Goal: Task Accomplishment & Management: Use online tool/utility

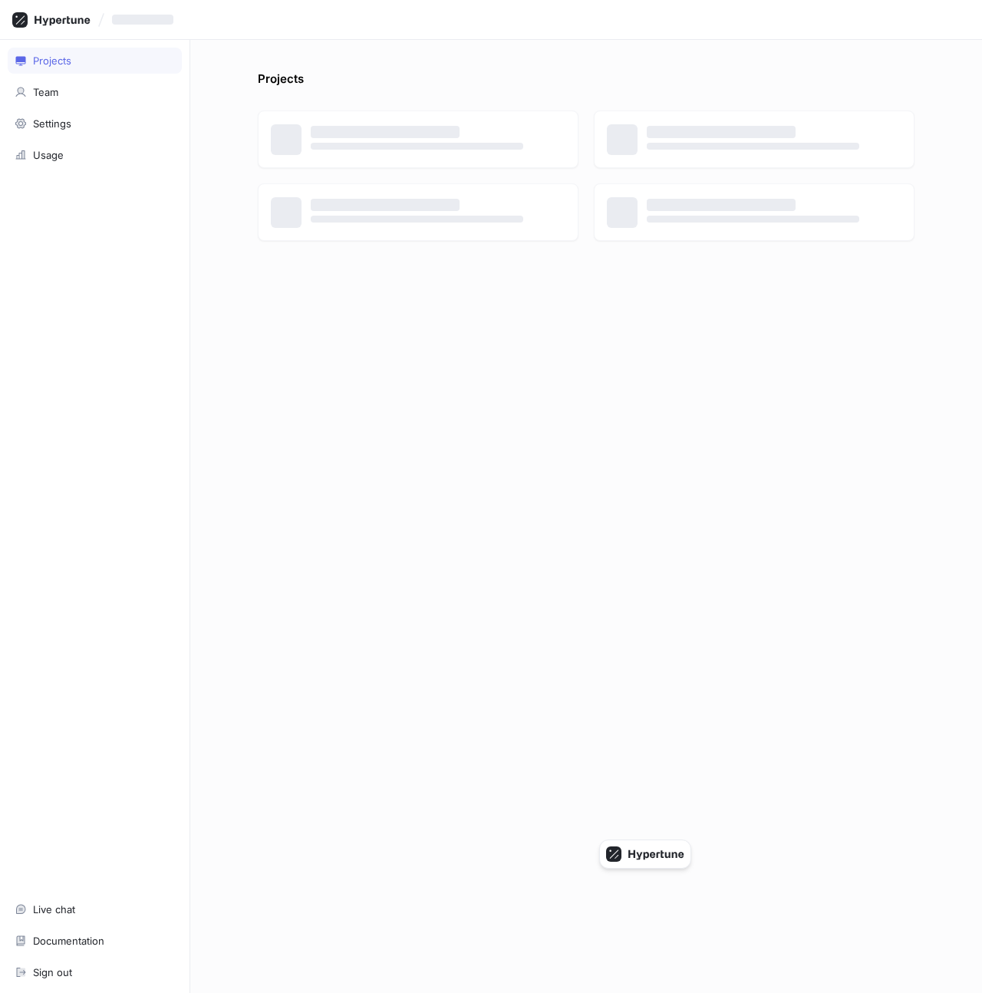
click at [289, 80] on p "Projects" at bounding box center [281, 83] width 46 height 25
click at [324, 81] on div "Projects" at bounding box center [586, 83] width 657 height 25
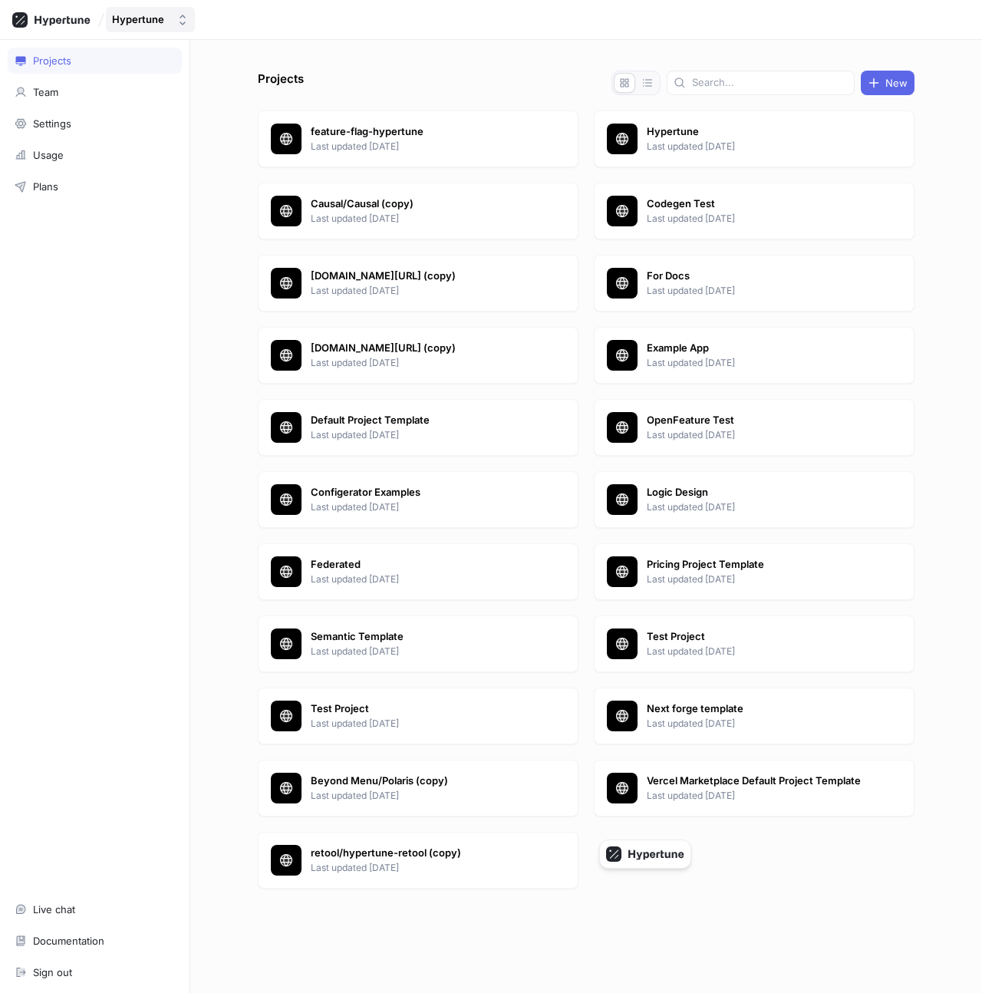
click at [120, 19] on div "Hypertune" at bounding box center [138, 19] width 52 height 13
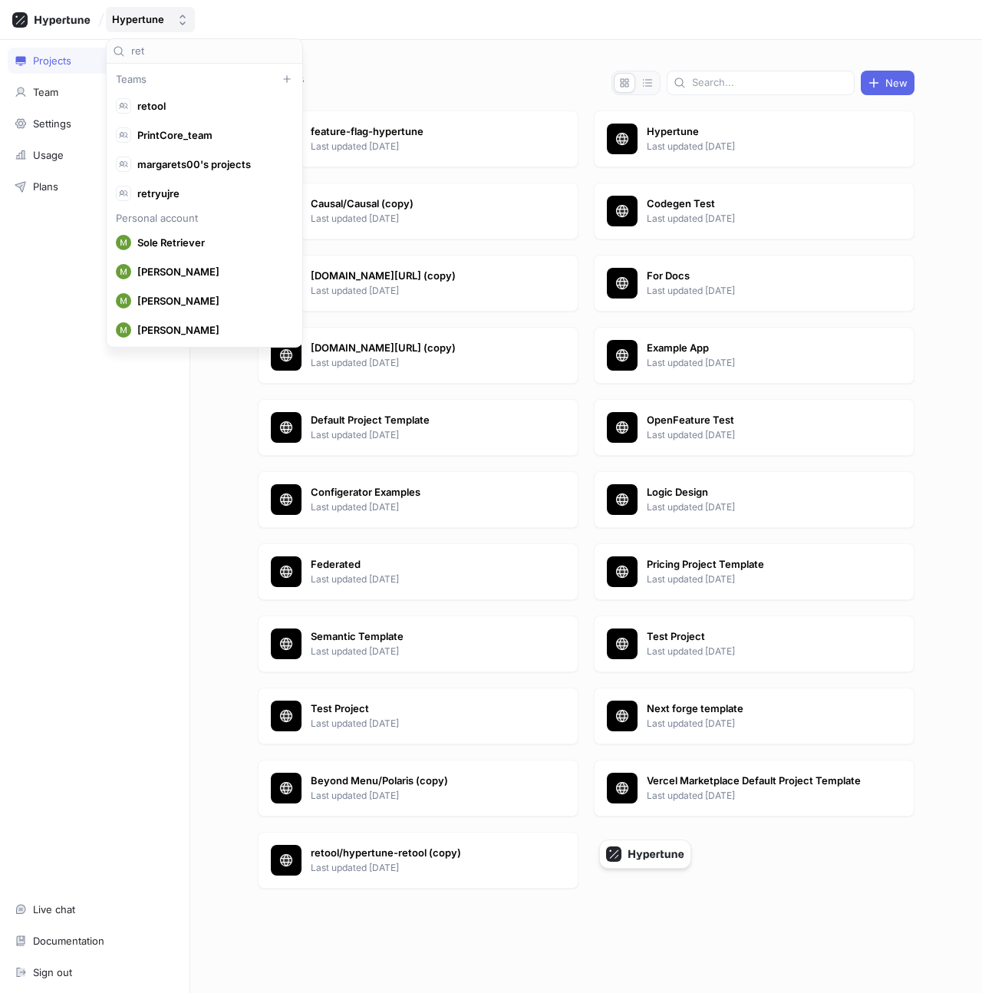
scroll to position [116, 0]
type input "ret"
click at [211, 98] on div "retool" at bounding box center [201, 105] width 170 height 15
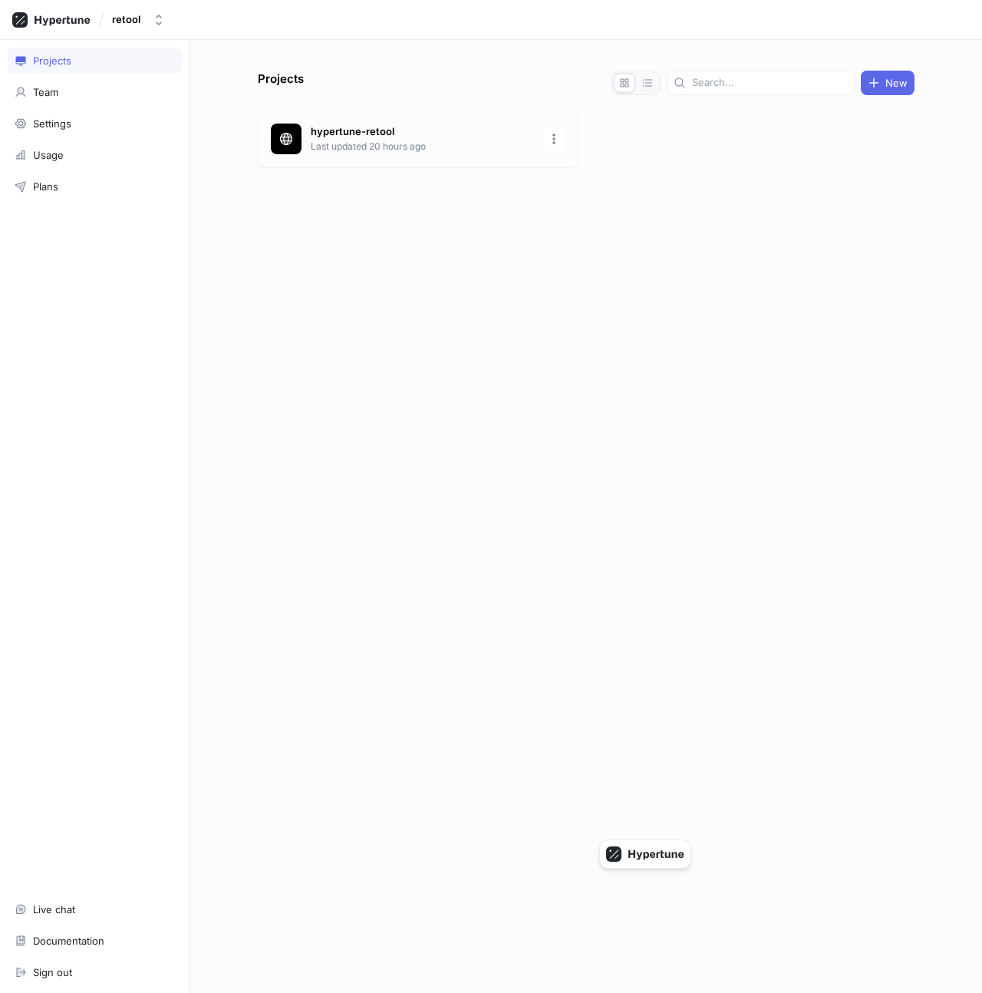
click at [305, 136] on div "hypertune-retool Last updated 20 hours ago" at bounding box center [418, 139] width 321 height 57
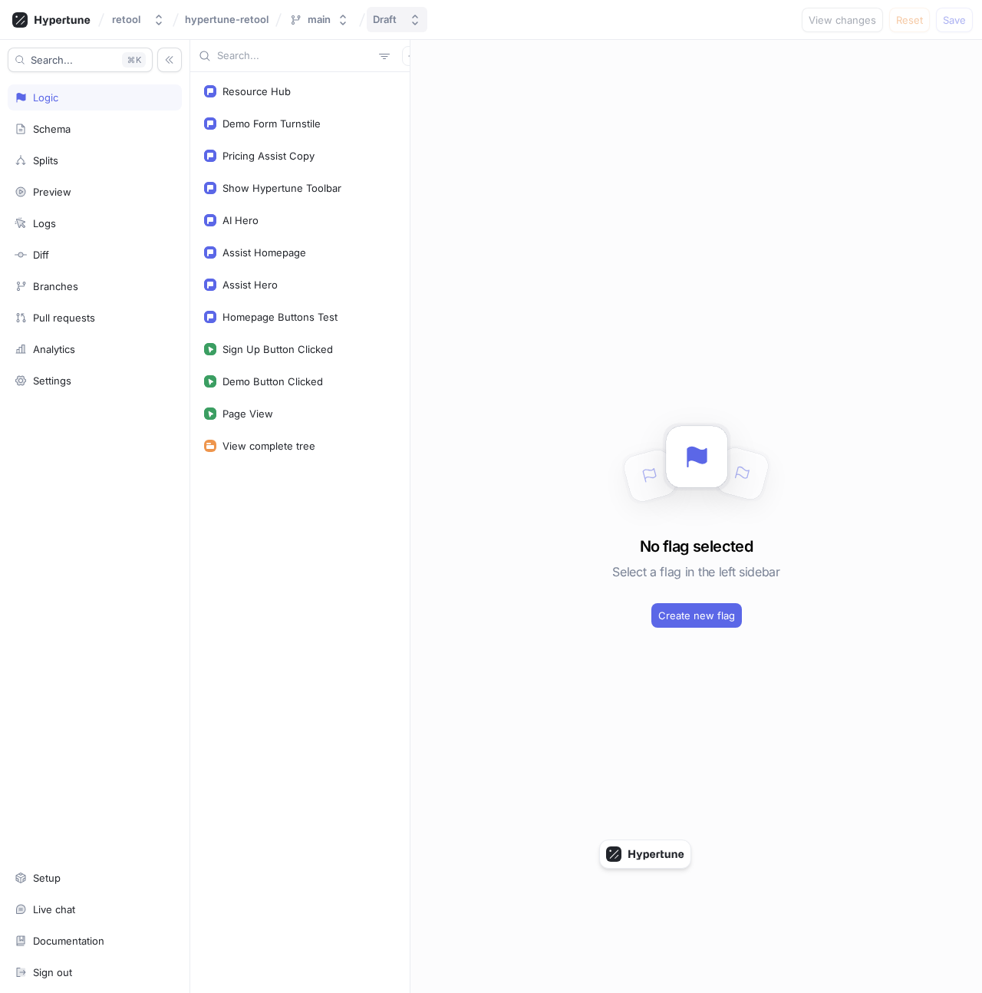
click at [401, 16] on div "Draft" at bounding box center [388, 19] width 30 height 13
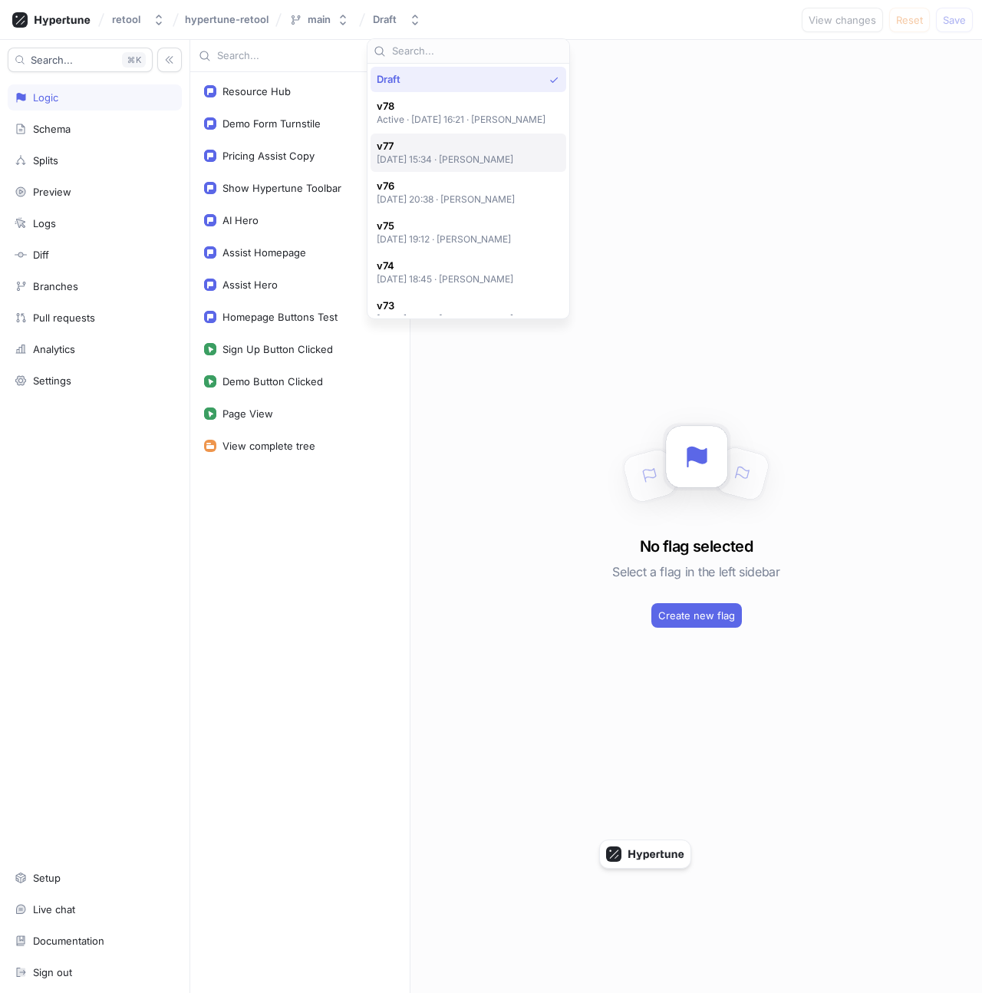
click at [445, 151] on span "v77" at bounding box center [445, 146] width 137 height 13
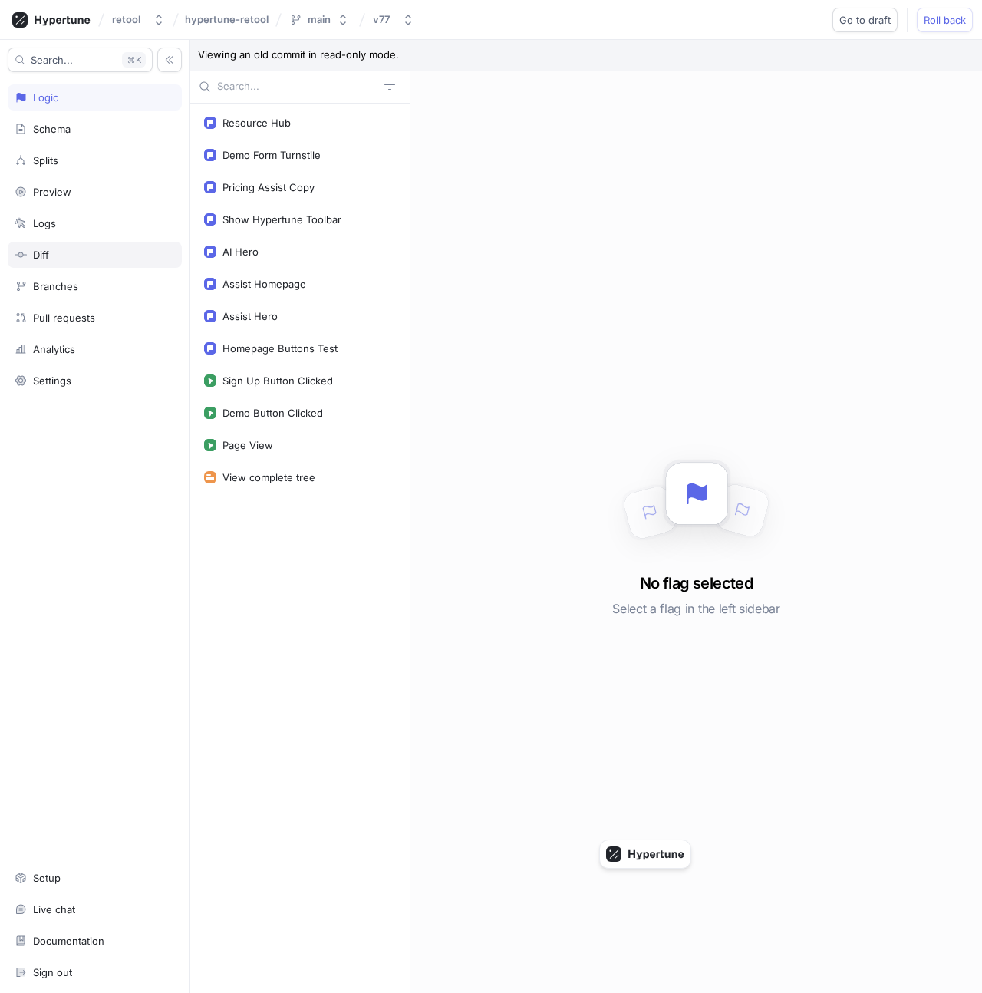
click at [76, 243] on div "Diff" at bounding box center [95, 255] width 174 height 26
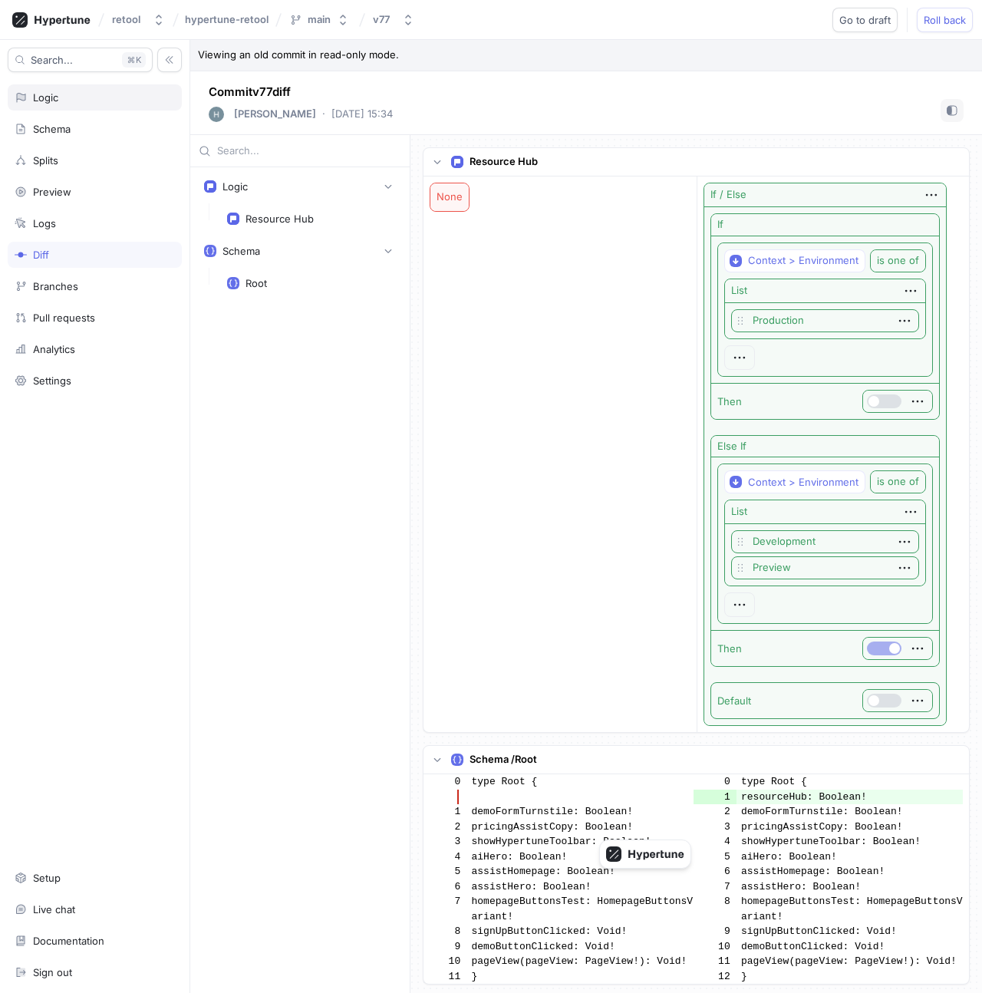
click at [43, 96] on div "Logic" at bounding box center [45, 97] width 25 height 12
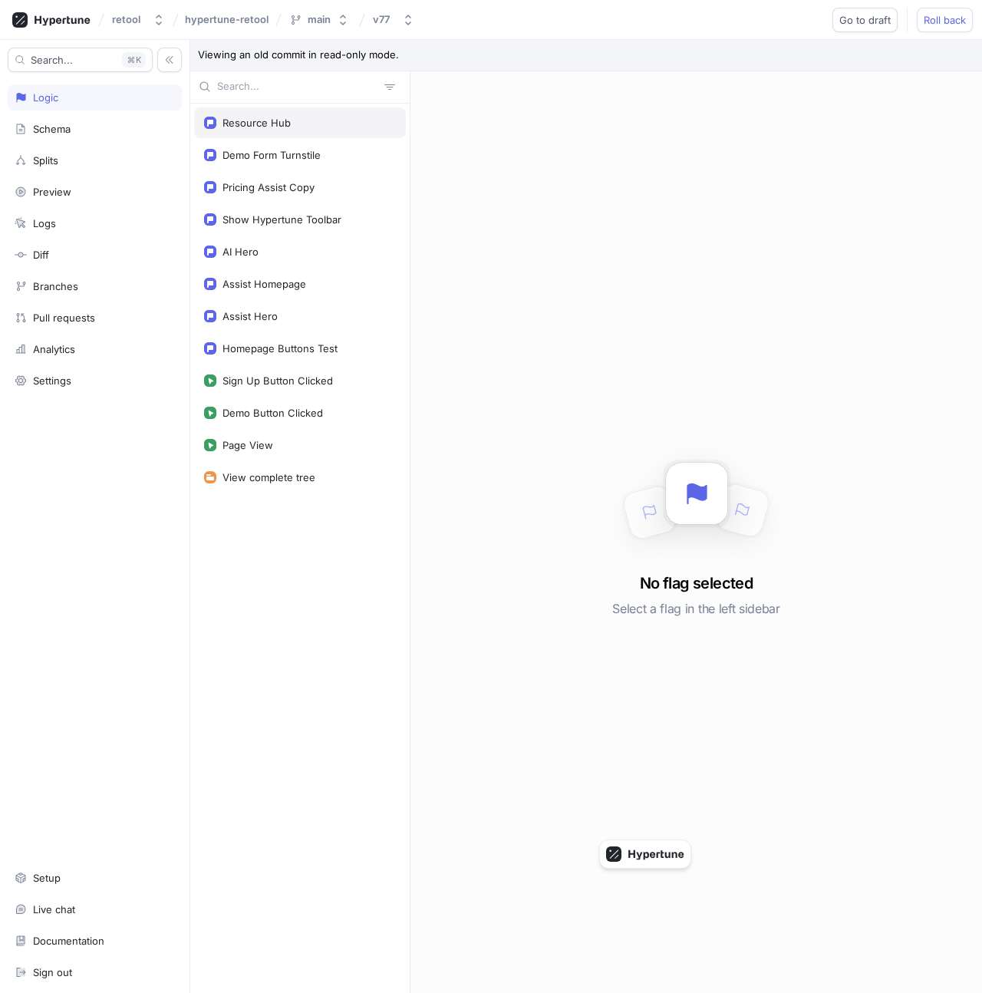
click at [278, 131] on div "Resource Hub" at bounding box center [300, 122] width 212 height 31
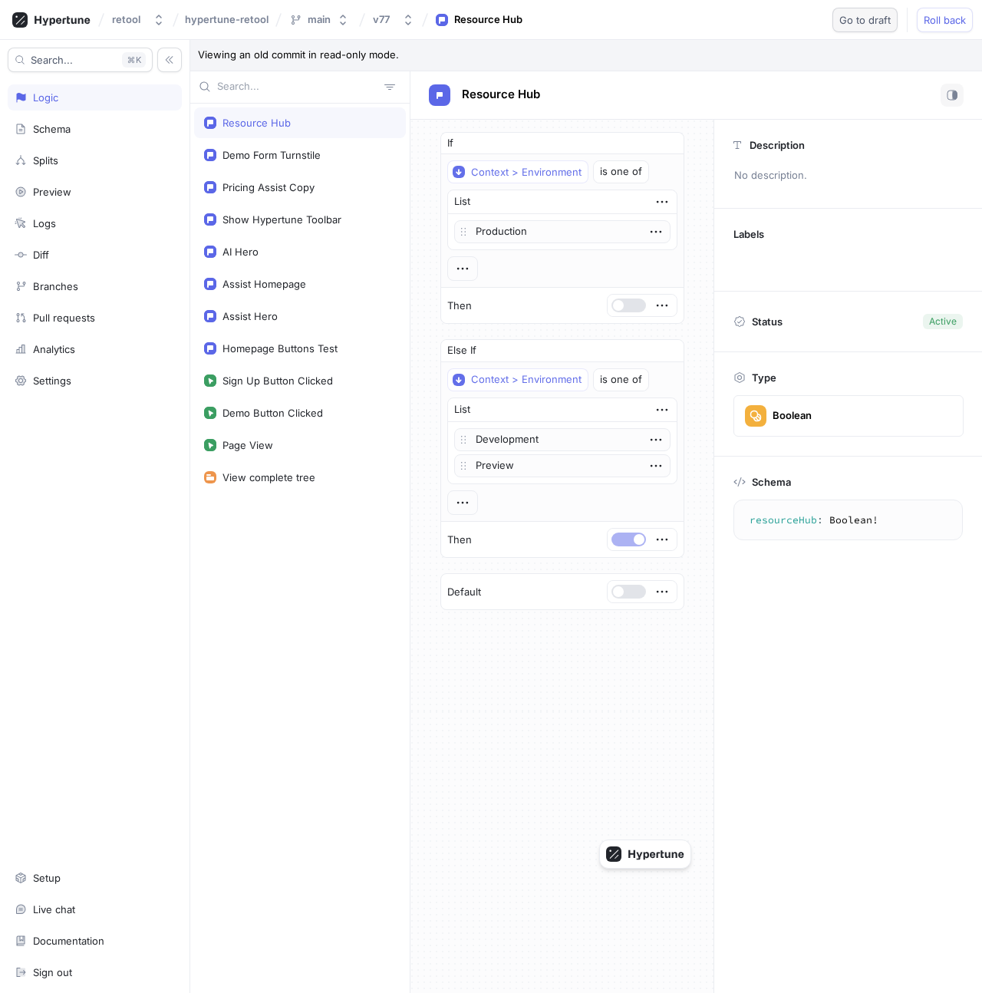
click at [850, 23] on span "Go to draft" at bounding box center [865, 19] width 51 height 9
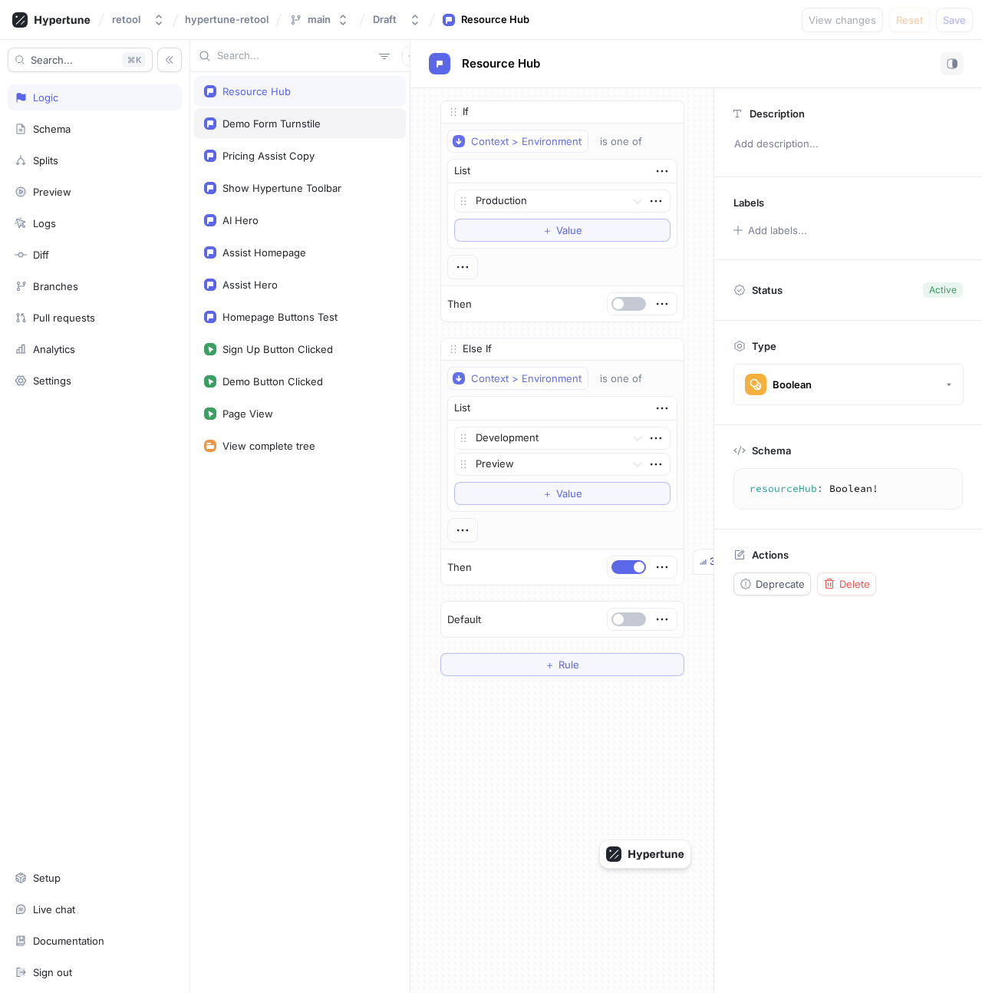
click at [307, 136] on div "Demo Form Turnstile" at bounding box center [300, 123] width 212 height 31
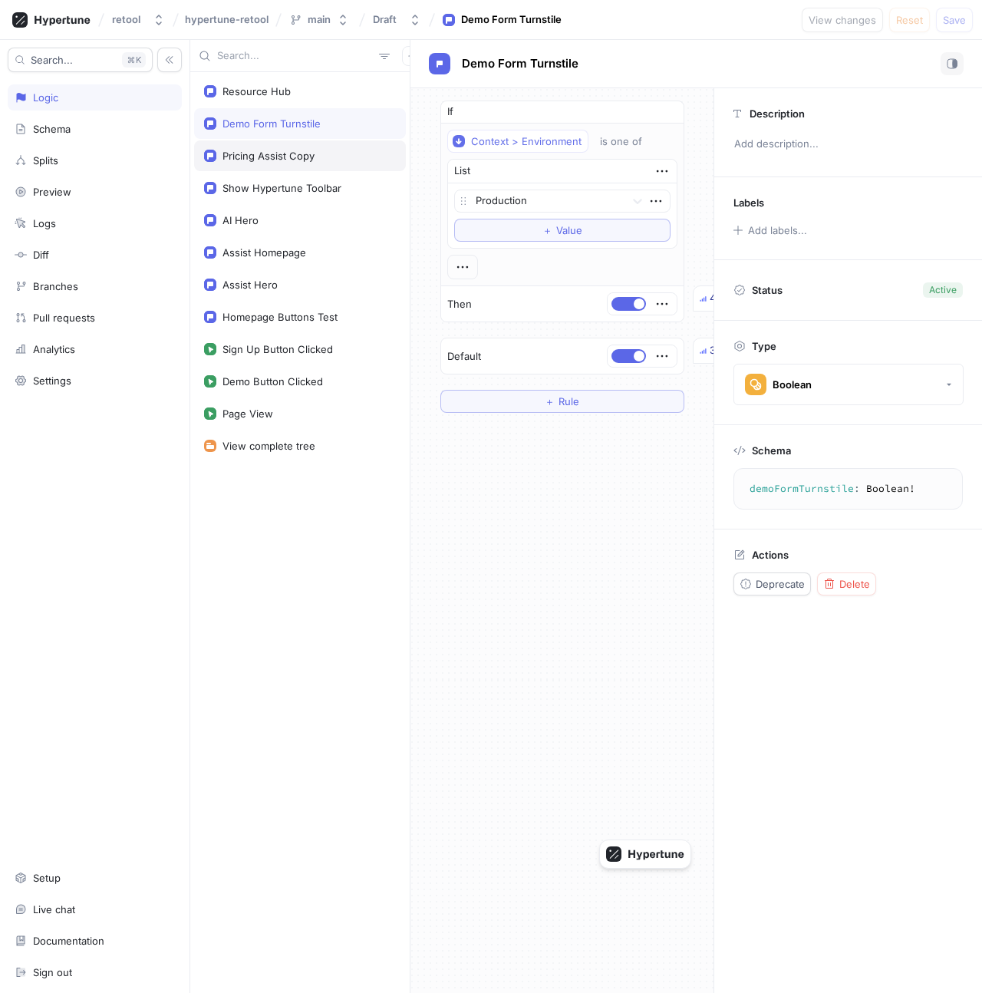
click at [322, 162] on div "Pricing Assist Copy" at bounding box center [300, 155] width 212 height 31
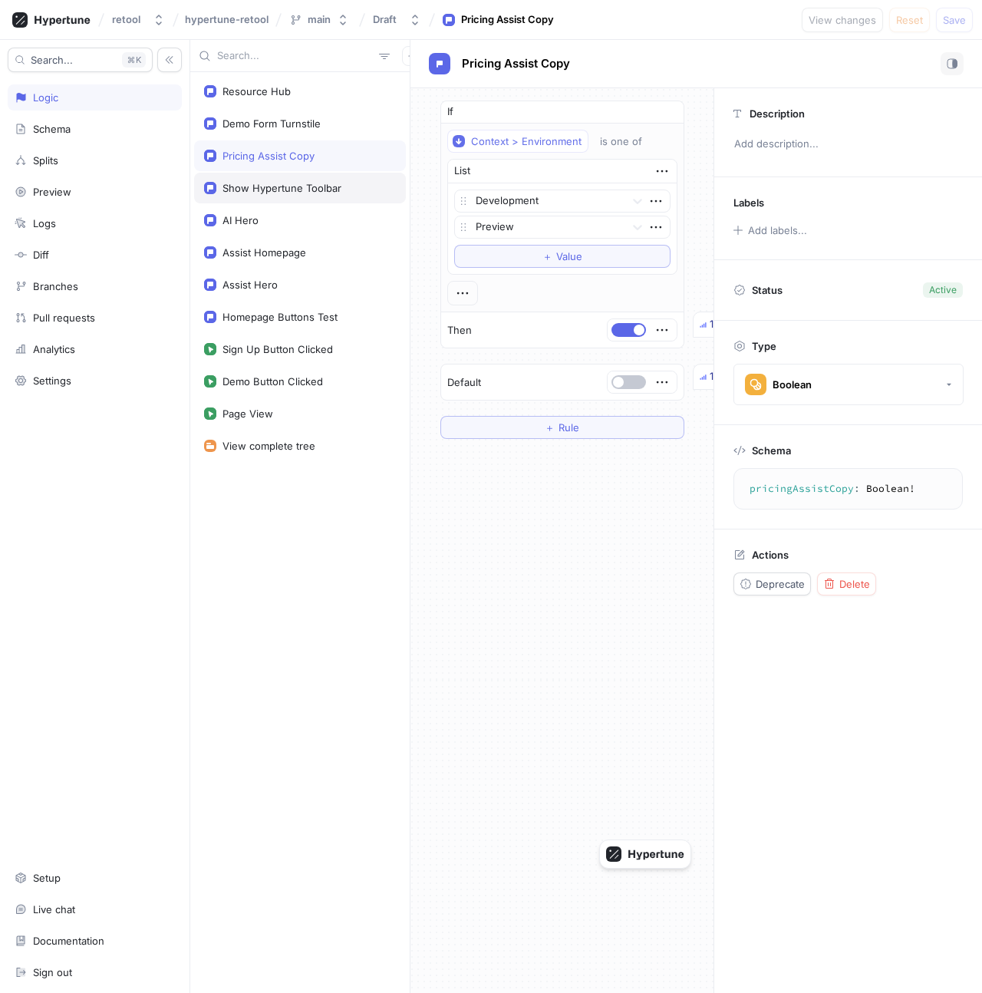
click at [326, 182] on div "Show Hypertune Toolbar" at bounding box center [282, 188] width 119 height 12
click at [326, 210] on div "AI Hero" at bounding box center [300, 220] width 212 height 31
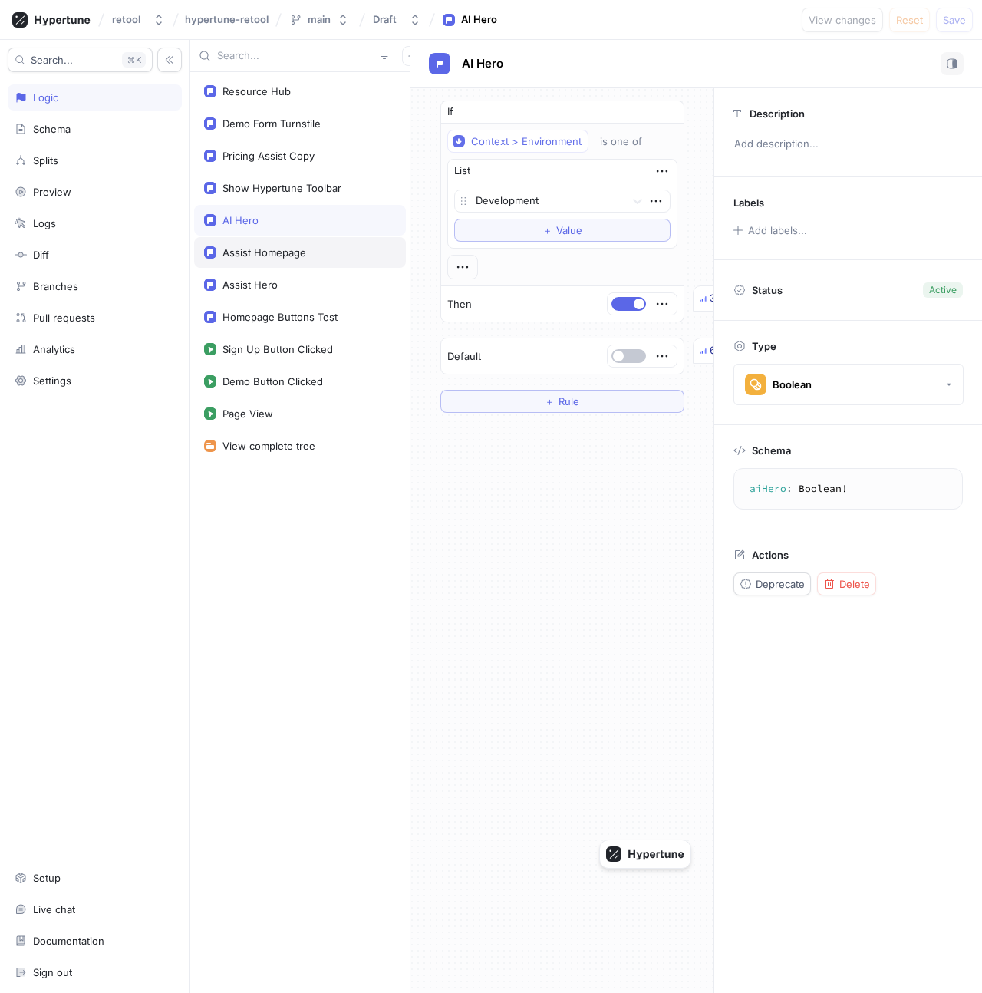
click at [323, 239] on div "Assist Homepage" at bounding box center [300, 252] width 212 height 31
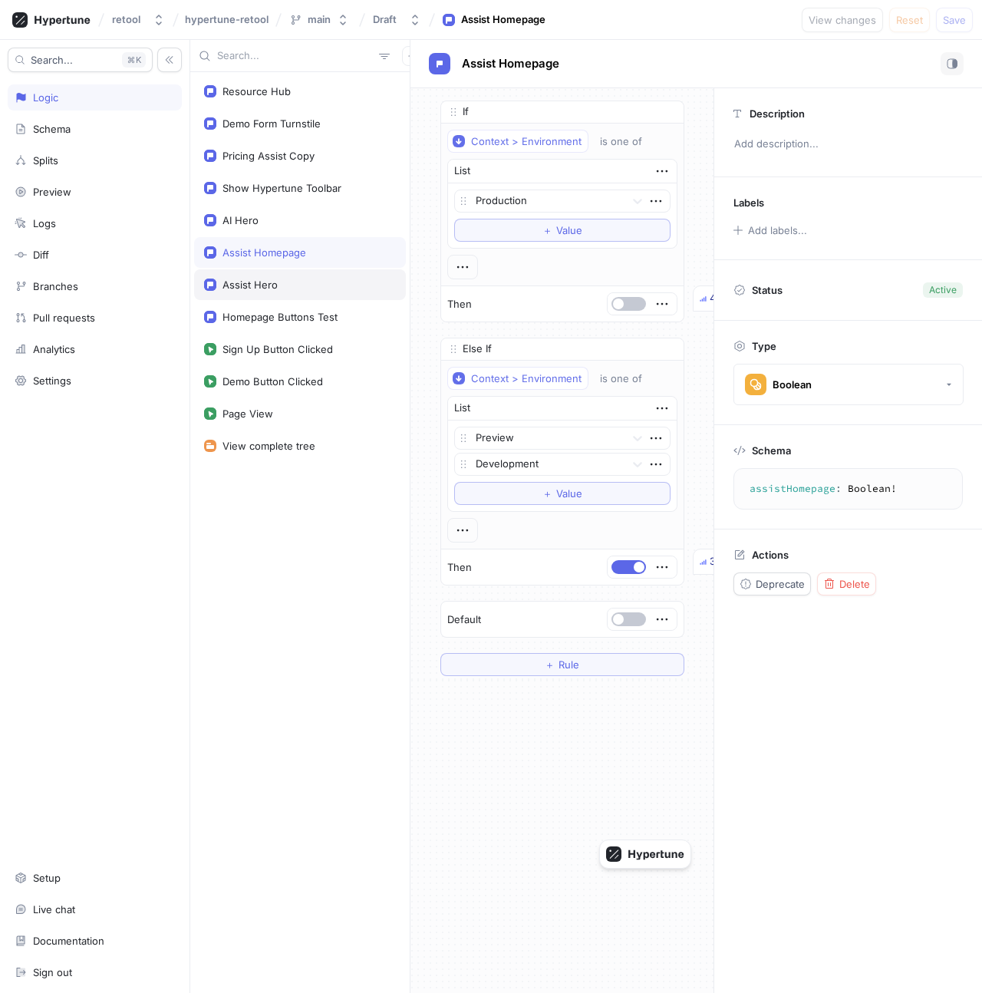
click at [323, 282] on div "Assist Hero" at bounding box center [300, 285] width 192 height 12
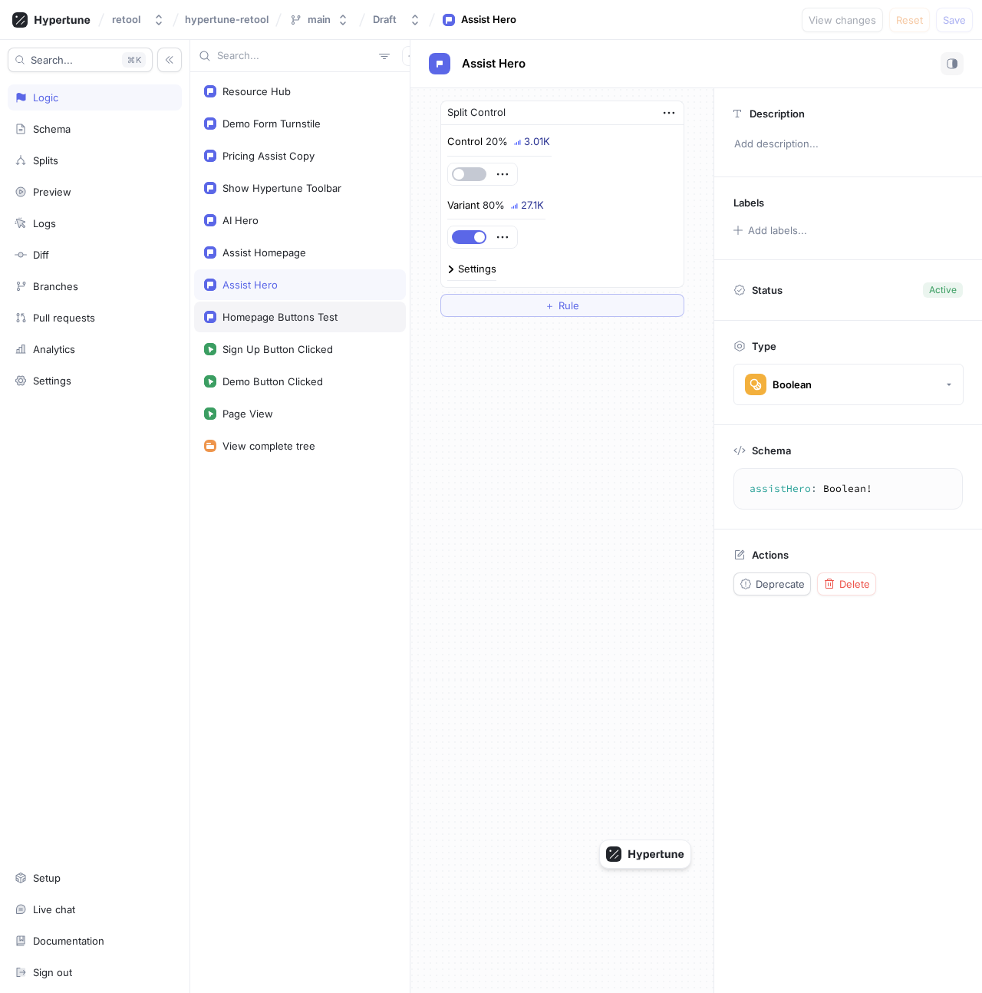
click at [322, 307] on div "Homepage Buttons Test" at bounding box center [300, 317] width 212 height 31
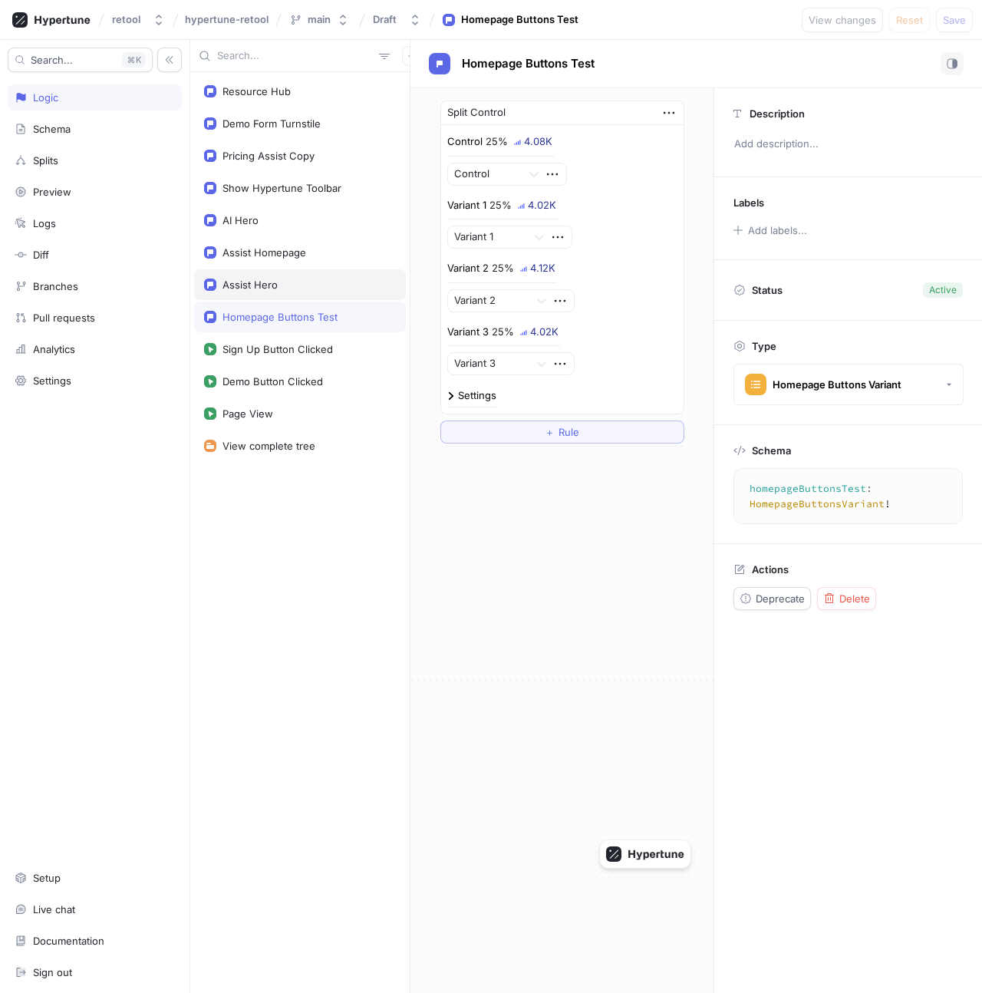
click at [319, 291] on div "Assist Hero" at bounding box center [300, 284] width 212 height 31
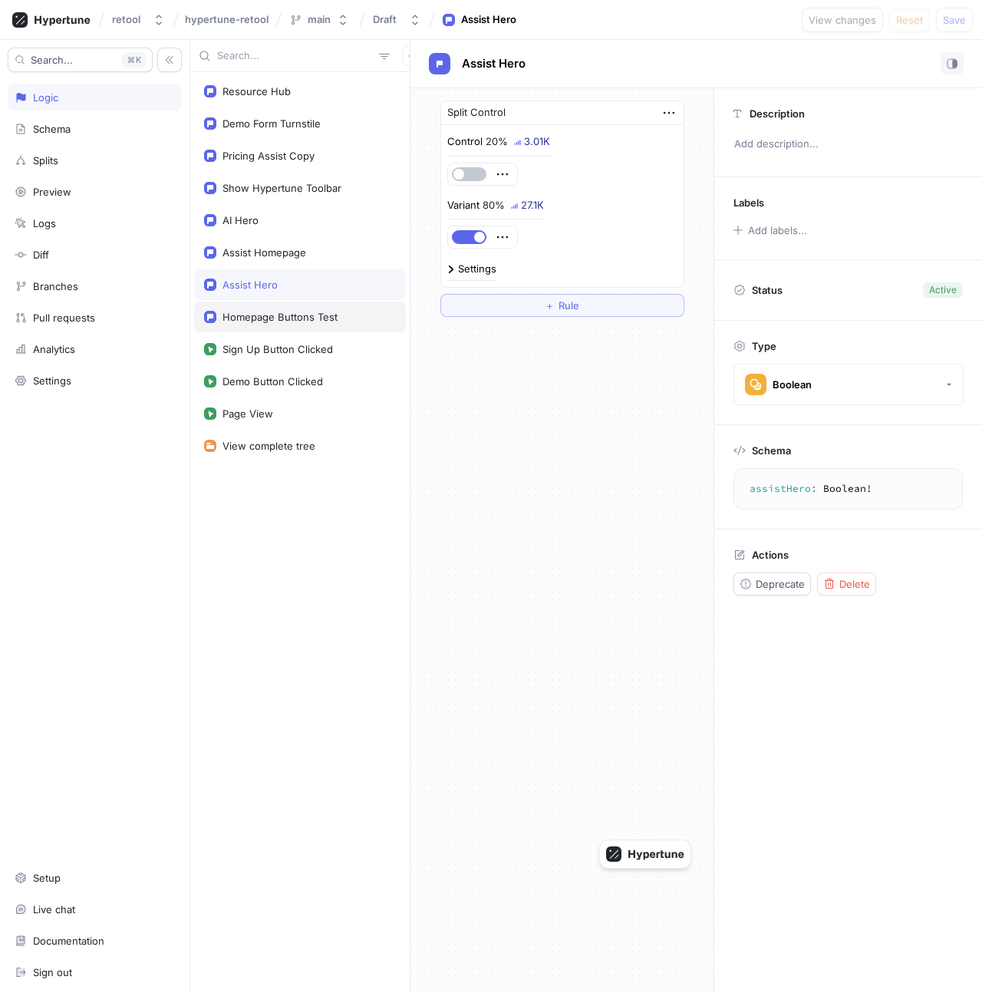
click at [321, 309] on div "Homepage Buttons Test" at bounding box center [300, 317] width 212 height 31
type textarea "homepageButtonsTest: HomepageButtonsVariant!"
